Goal: Transaction & Acquisition: Purchase product/service

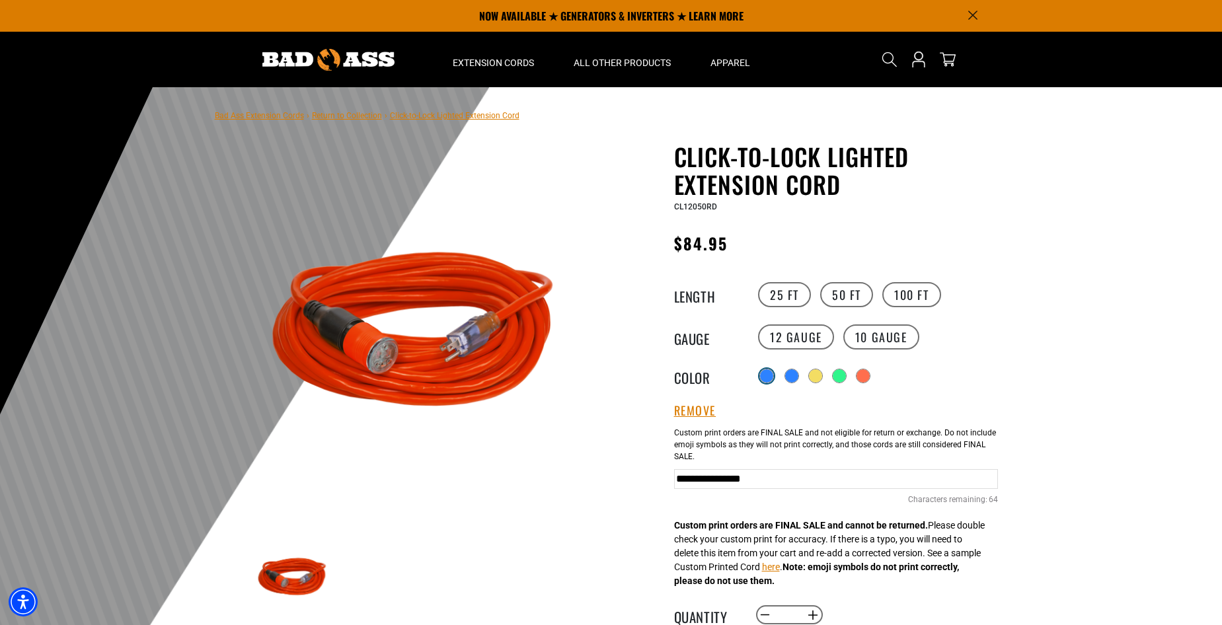
click at [764, 381] on div at bounding box center [766, 376] width 13 height 13
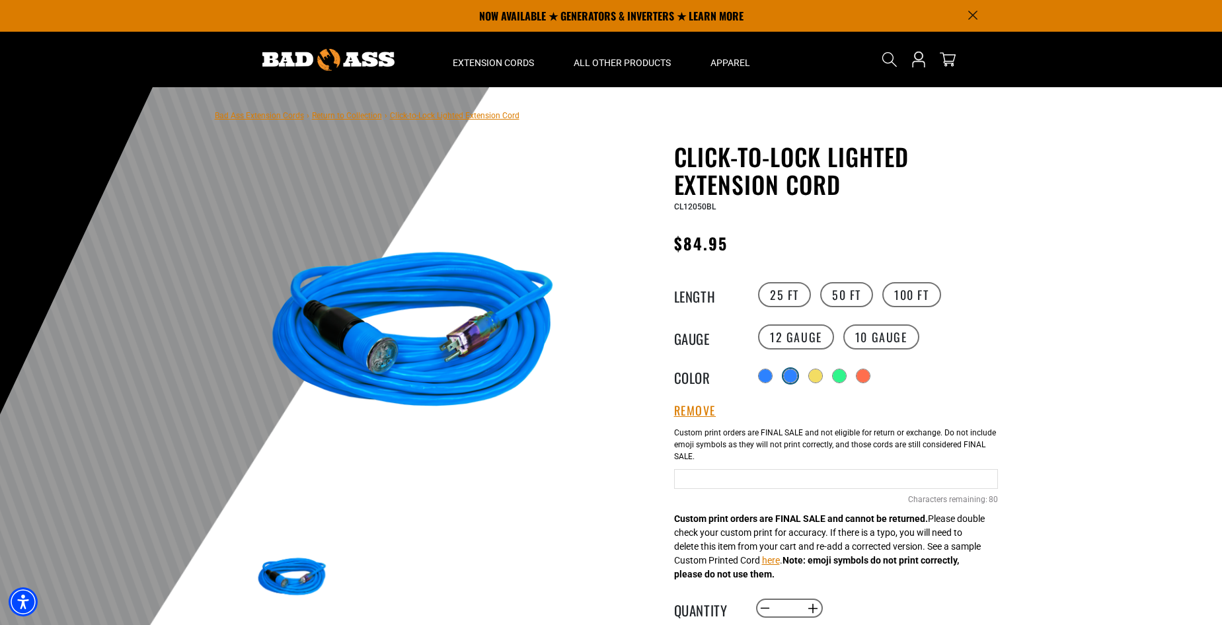
click at [792, 377] on div "products.product.variant_sold_out_or_unavailable" at bounding box center [790, 376] width 13 height 13
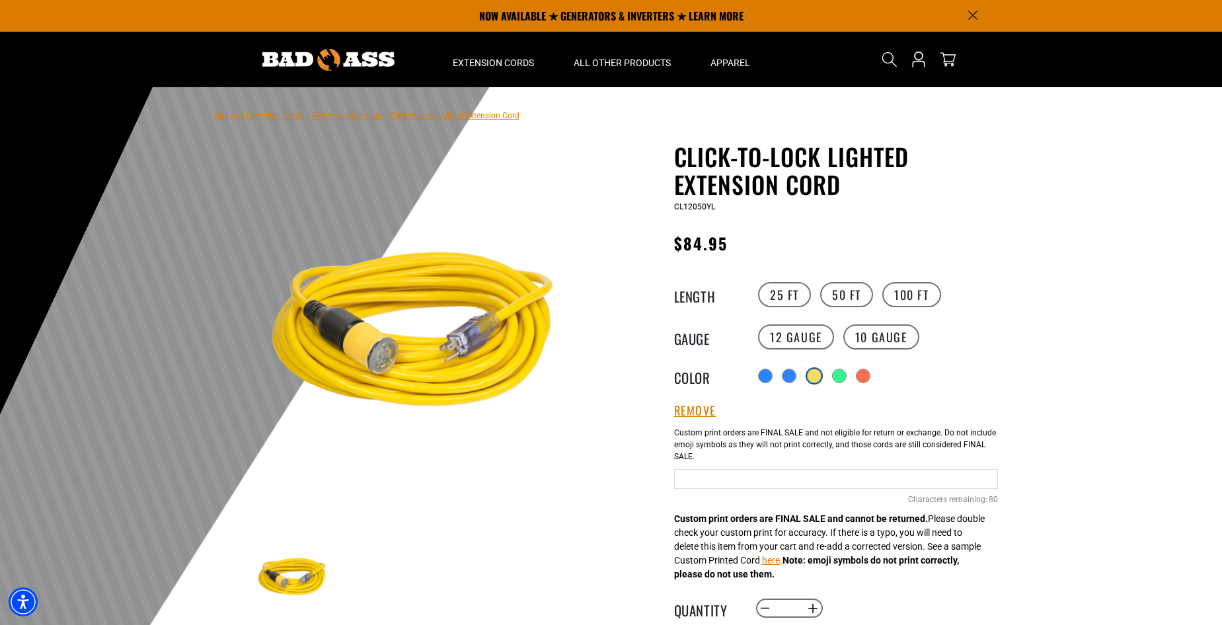
click at [820, 375] on div "products.product.variant_sold_out_or_unavailable" at bounding box center [814, 376] width 13 height 13
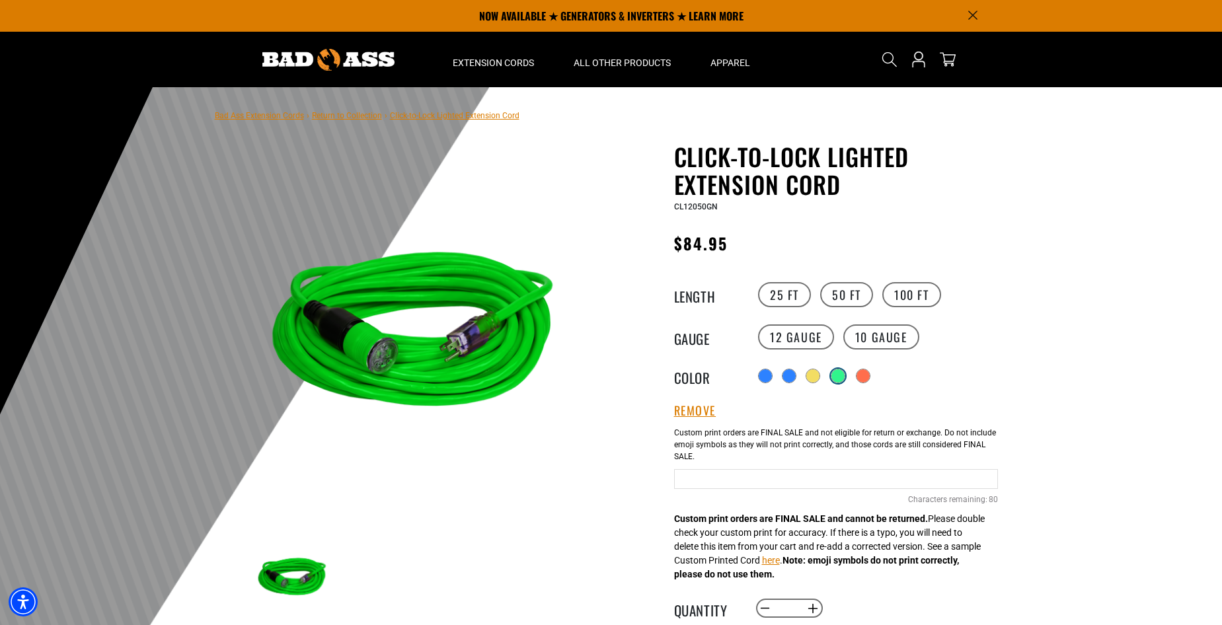
click at [840, 377] on div "products.product.variant_sold_out_or_unavailable" at bounding box center [838, 376] width 13 height 13
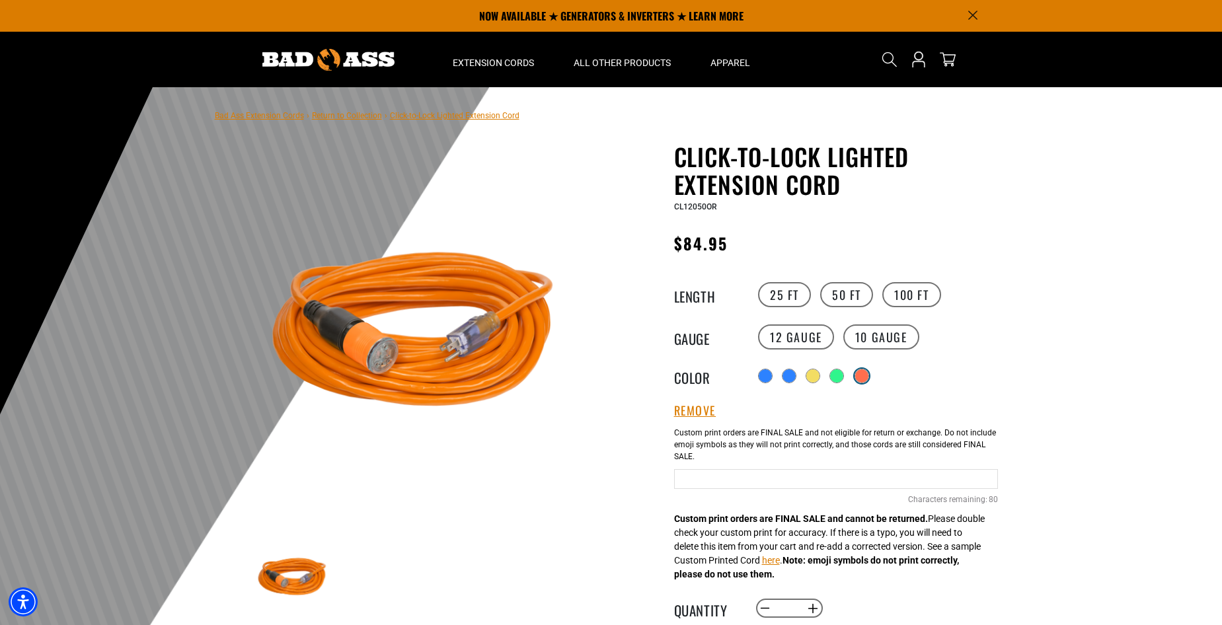
click at [867, 377] on div "products.product.variant_sold_out_or_unavailable" at bounding box center [861, 376] width 13 height 13
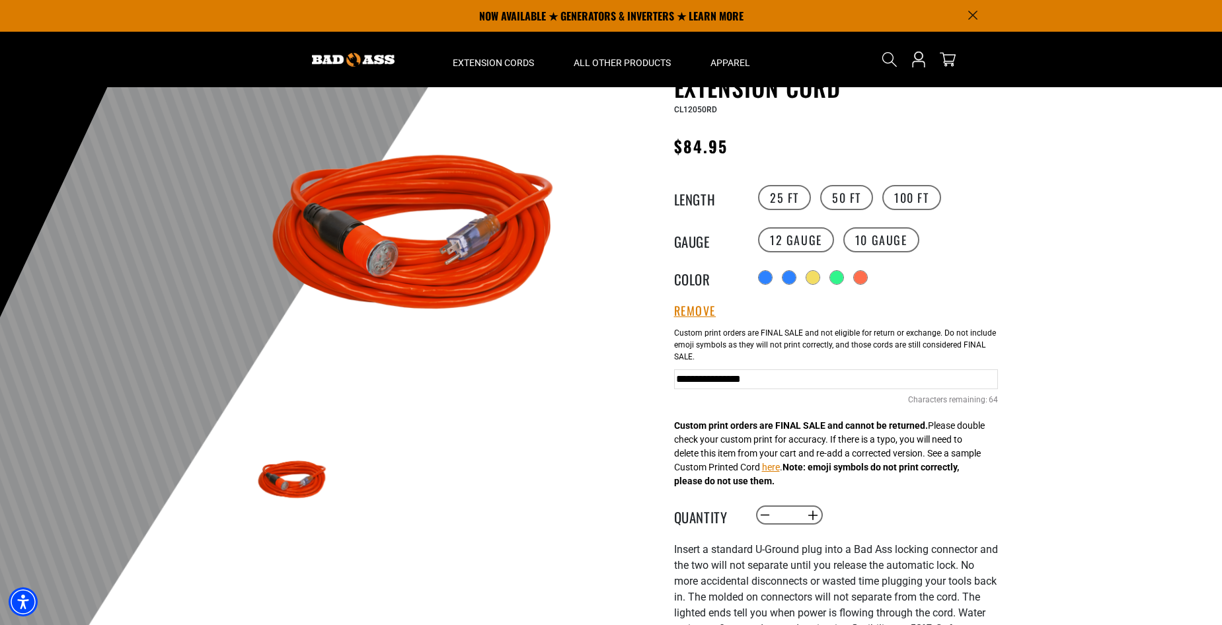
scroll to position [66, 0]
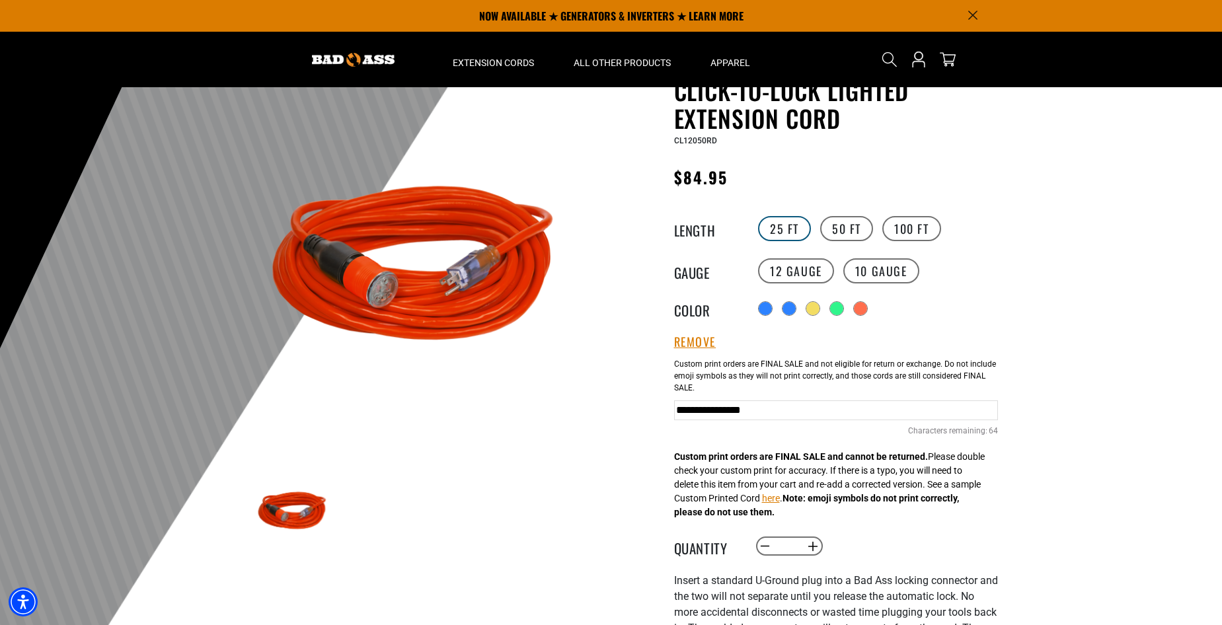
click at [783, 221] on label "25 FT" at bounding box center [784, 228] width 53 height 25
